Goal: Find specific page/section

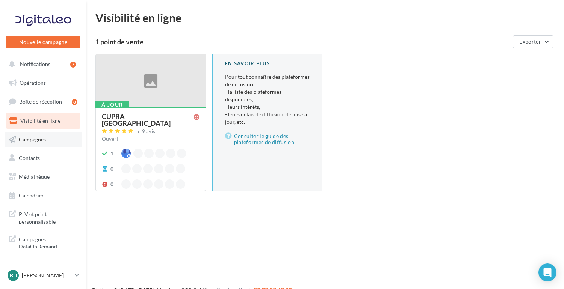
click at [33, 141] on span "Campagnes" at bounding box center [32, 139] width 27 height 6
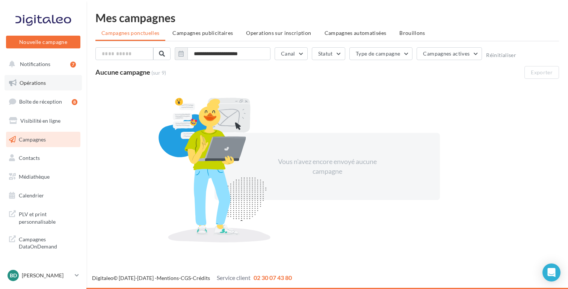
click at [31, 77] on link "Opérations" at bounding box center [43, 83] width 77 height 16
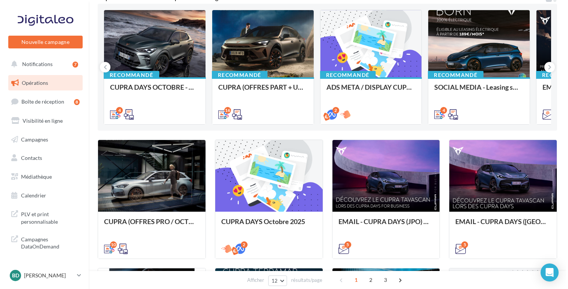
scroll to position [79, 0]
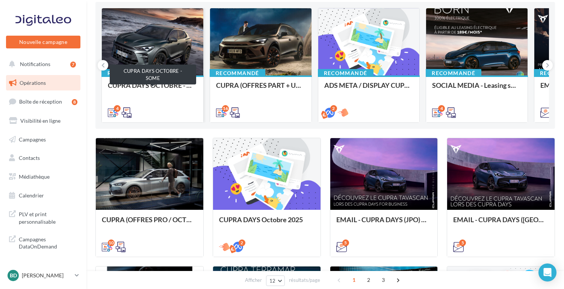
click at [158, 86] on div "CUPRA DAYS OCTOBRE - SOME" at bounding box center [152, 89] width 89 height 15
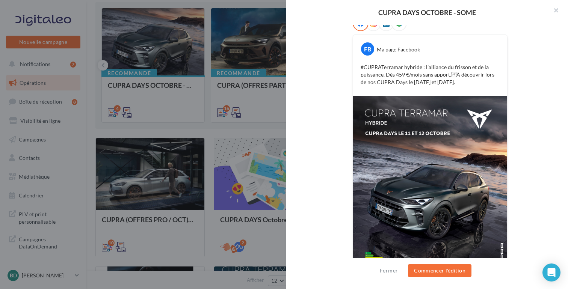
scroll to position [167, 0]
